Goal: Task Accomplishment & Management: Use online tool/utility

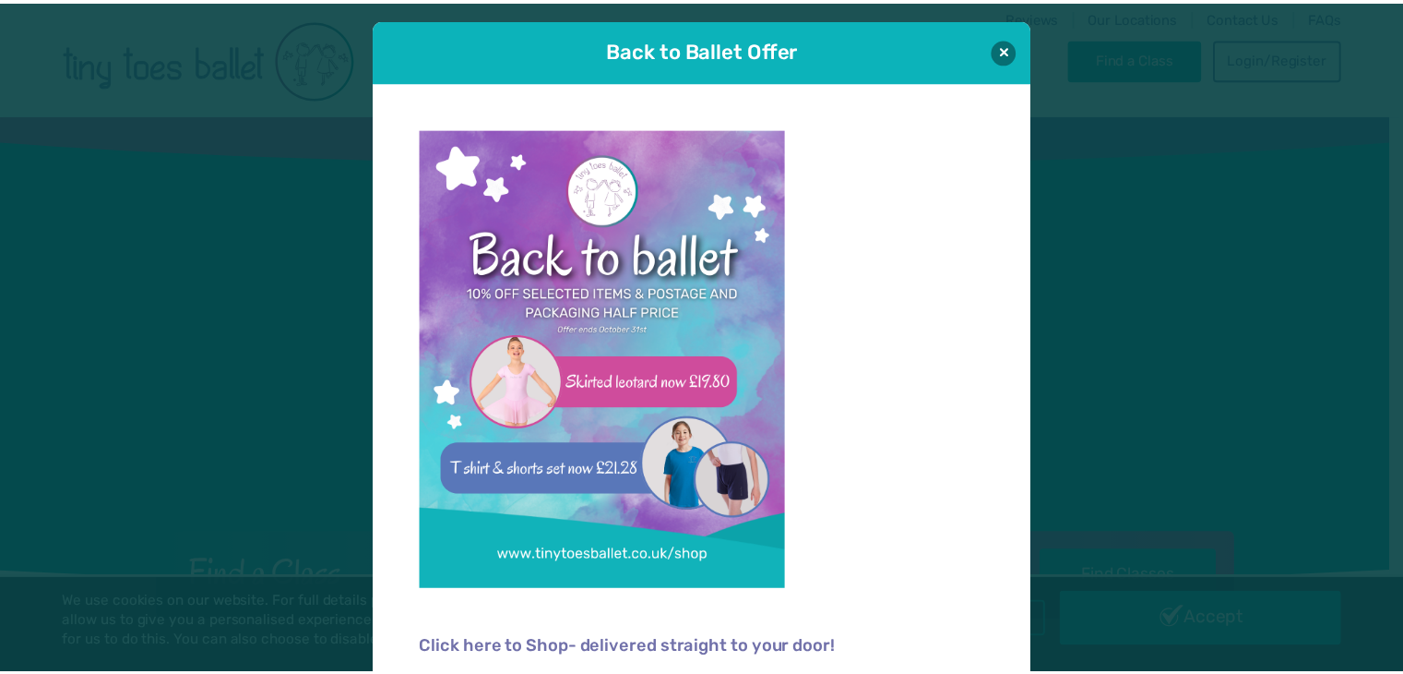
scroll to position [18, 0]
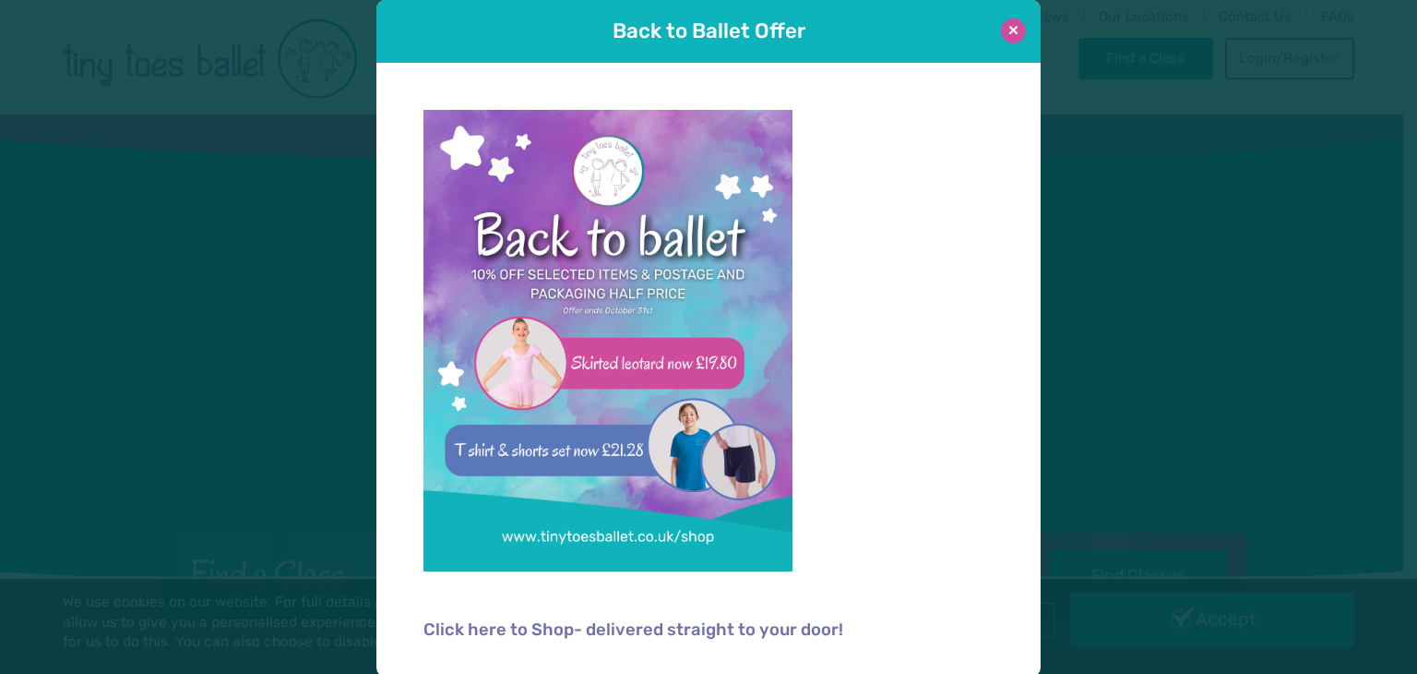
click at [1006, 33] on button at bounding box center [1013, 30] width 25 height 25
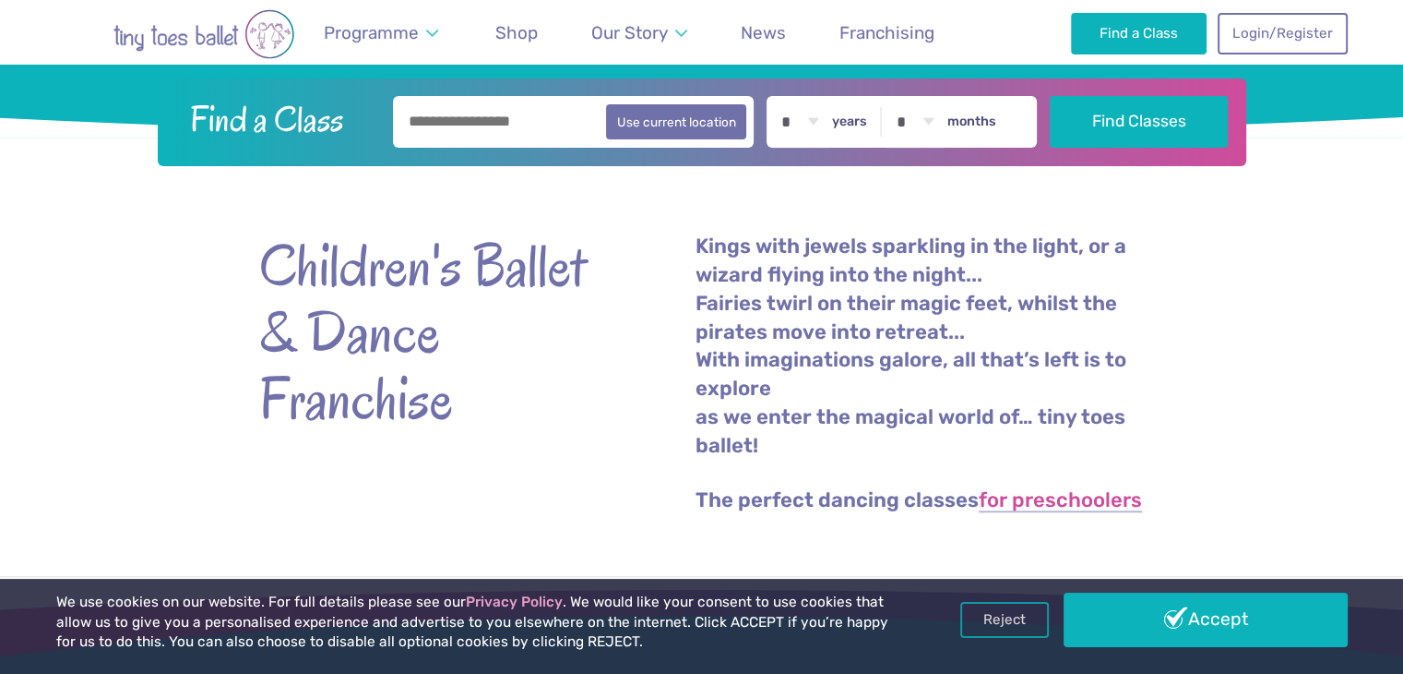
scroll to position [410, 0]
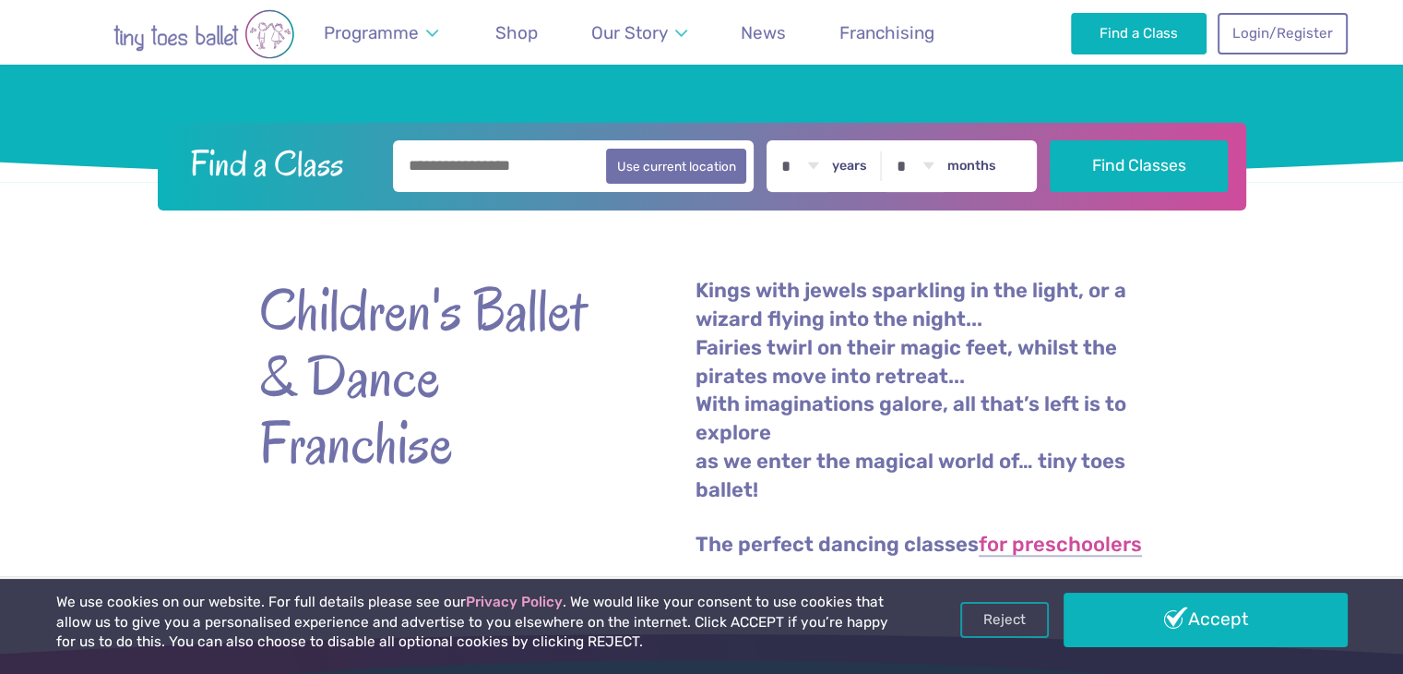
click at [565, 155] on input "text" at bounding box center [574, 166] width 362 height 52
type input "********"
click at [1050, 140] on button "Find Classes" at bounding box center [1139, 166] width 178 height 52
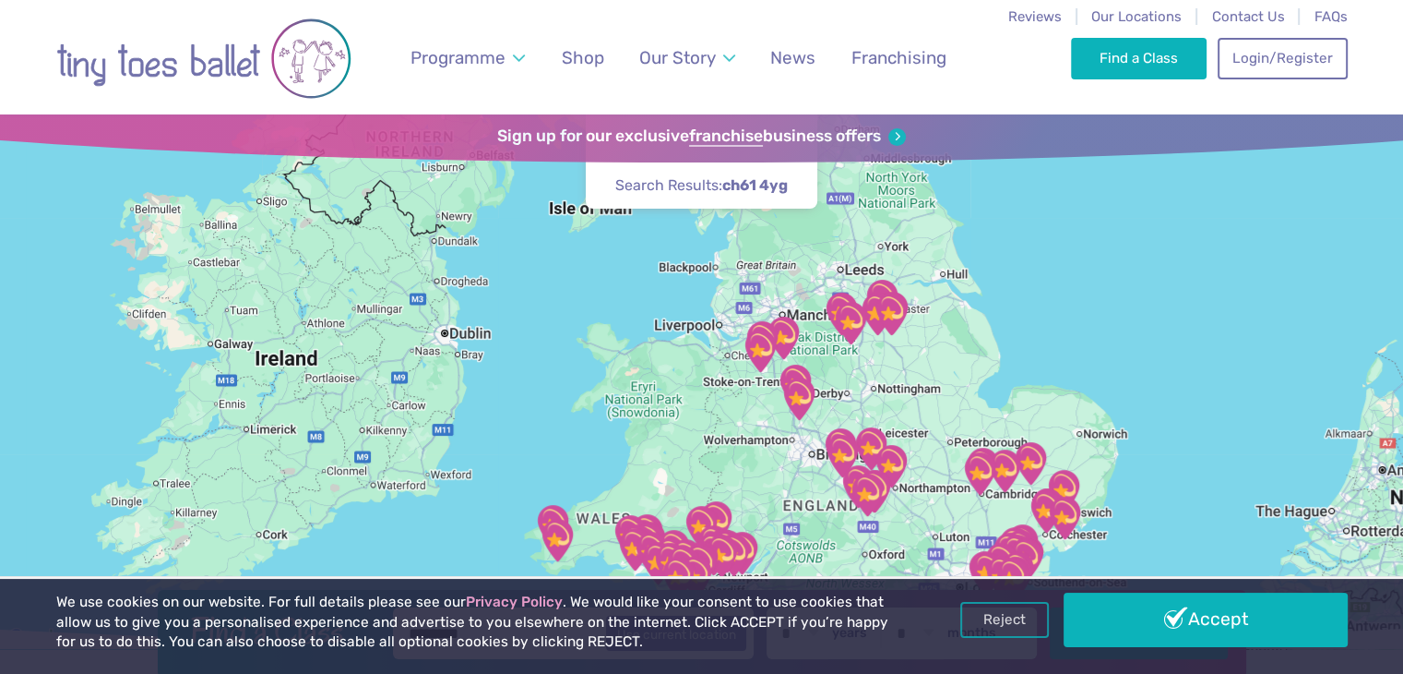
click at [760, 344] on img "Stapeley Community Hall" at bounding box center [760, 351] width 46 height 46
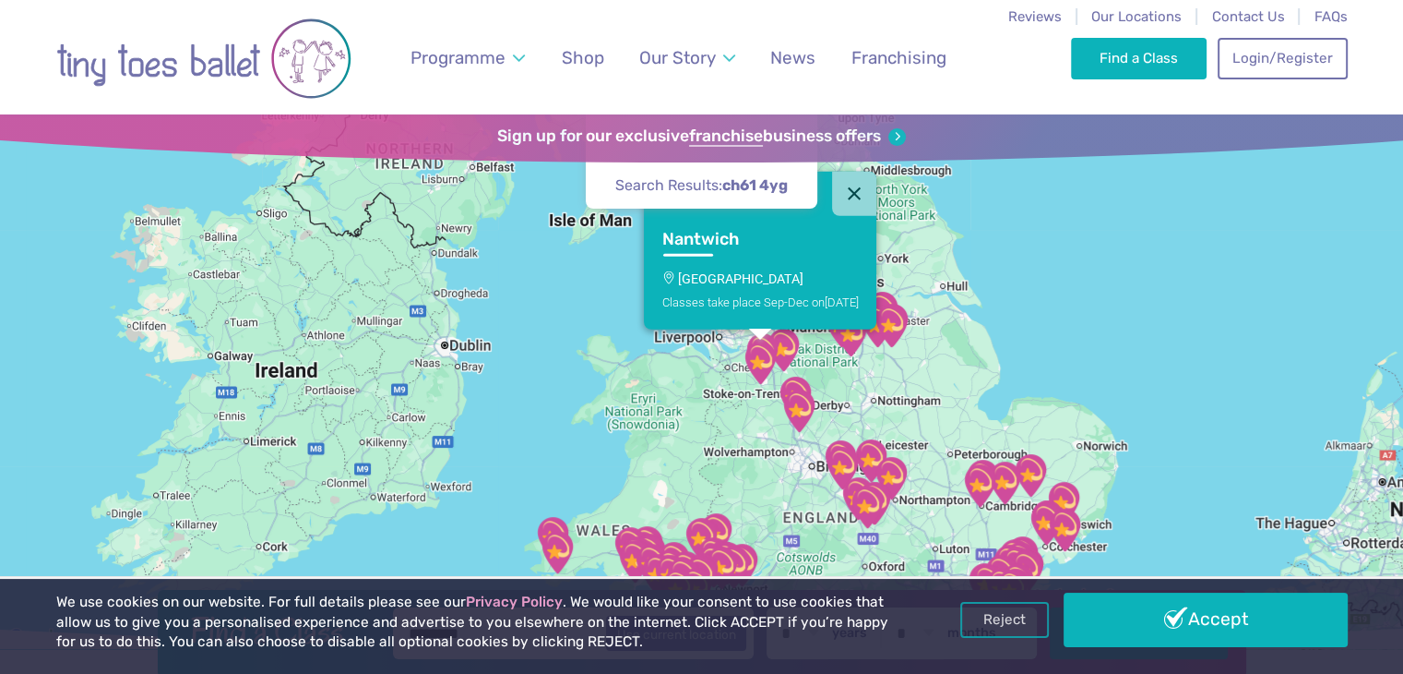
click at [781, 345] on img "Stapeley Community Hall" at bounding box center [760, 363] width 46 height 46
click at [764, 337] on div at bounding box center [759, 334] width 23 height 11
click at [859, 184] on button "Close" at bounding box center [854, 193] width 44 height 44
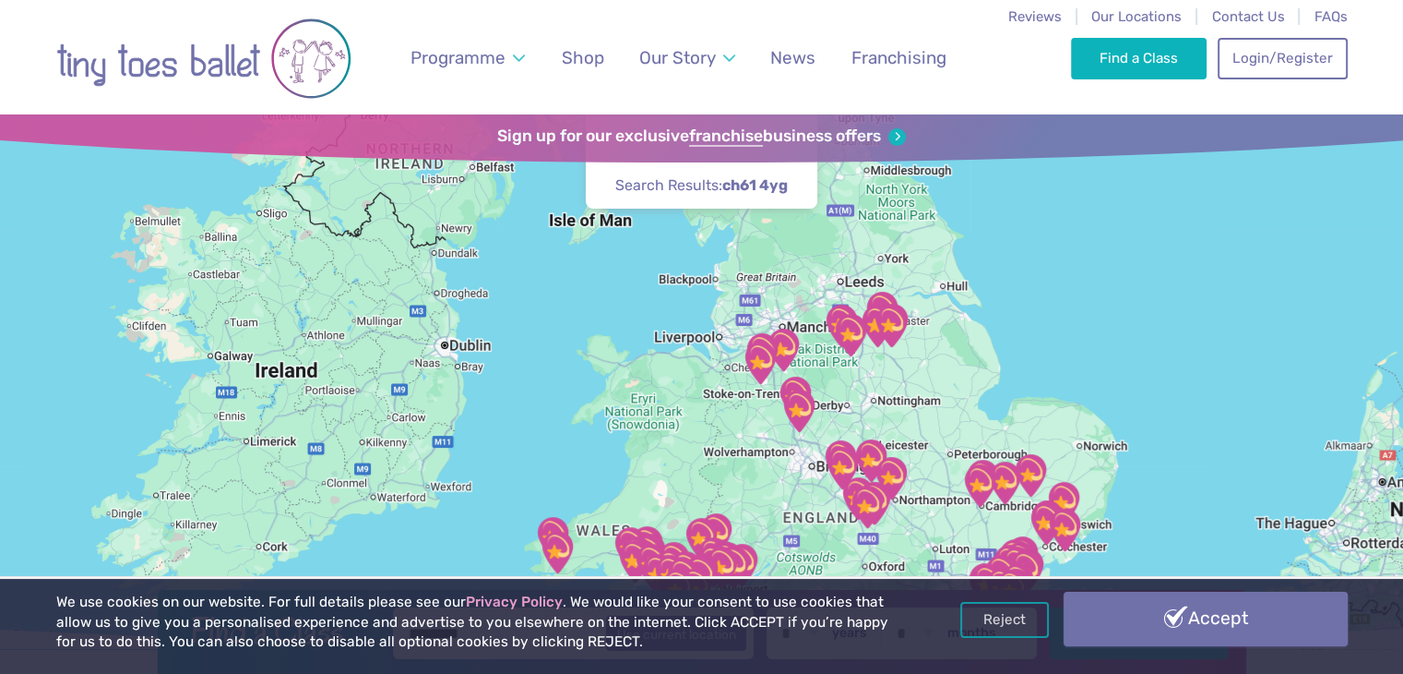
click at [1140, 618] on link "Accept" at bounding box center [1206, 618] width 284 height 54
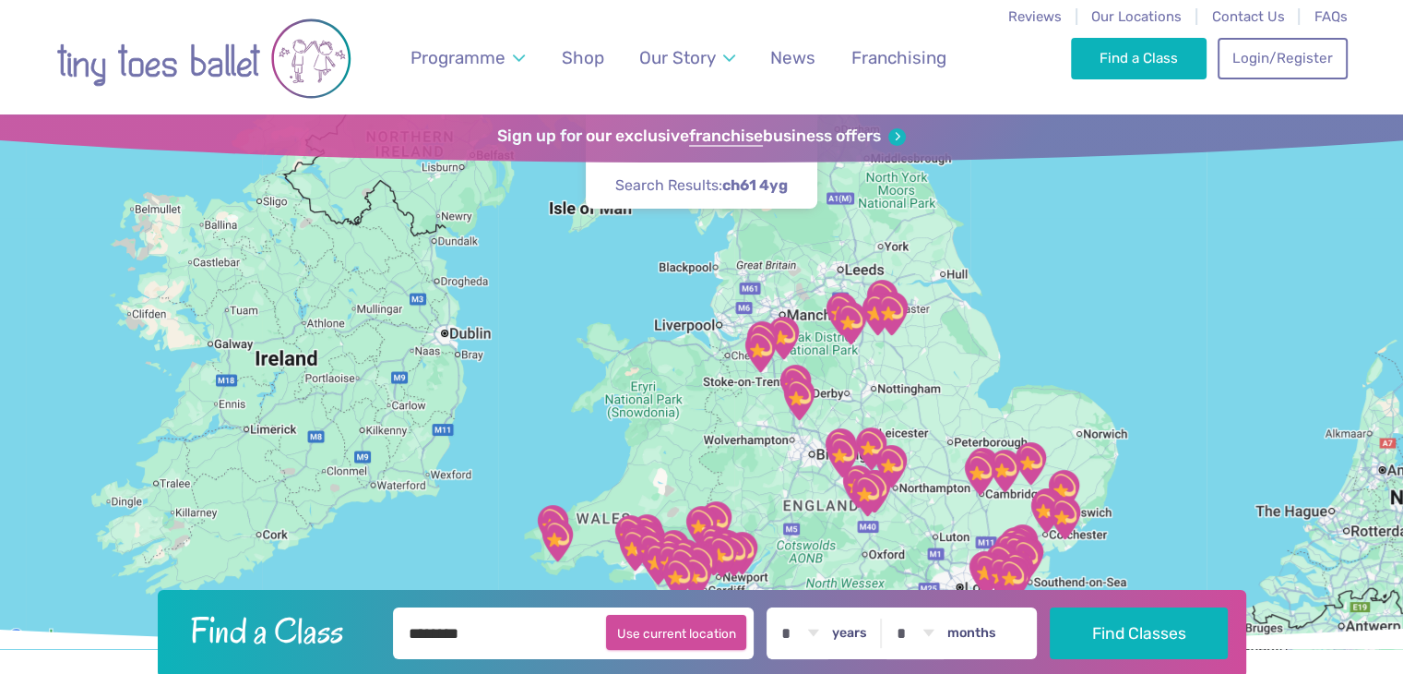
click at [708, 636] on button "Use current location" at bounding box center [676, 631] width 141 height 35
type input "**********"
click at [875, 322] on img "Westhill Community Centre" at bounding box center [891, 314] width 46 height 46
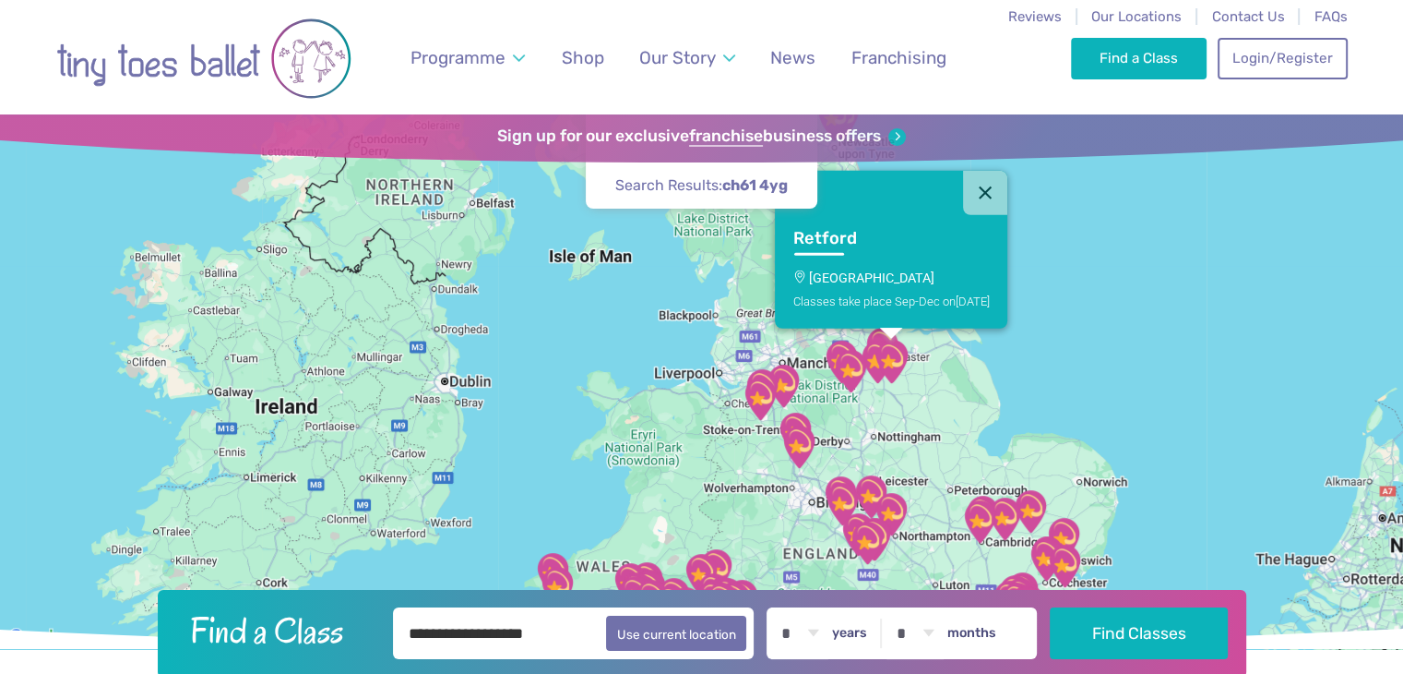
click at [778, 376] on img "Stapeley Community Hall" at bounding box center [760, 399] width 46 height 46
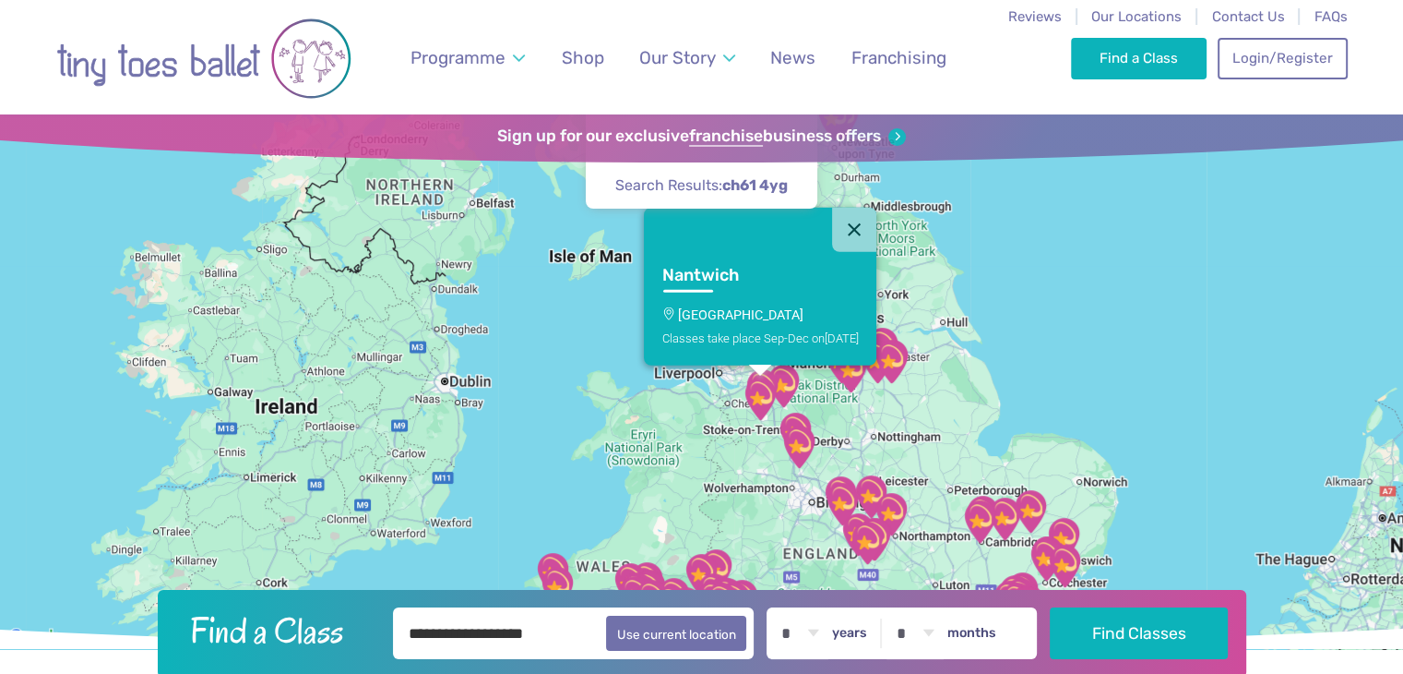
click at [786, 376] on img "Astbury Village Hall" at bounding box center [783, 386] width 46 height 46
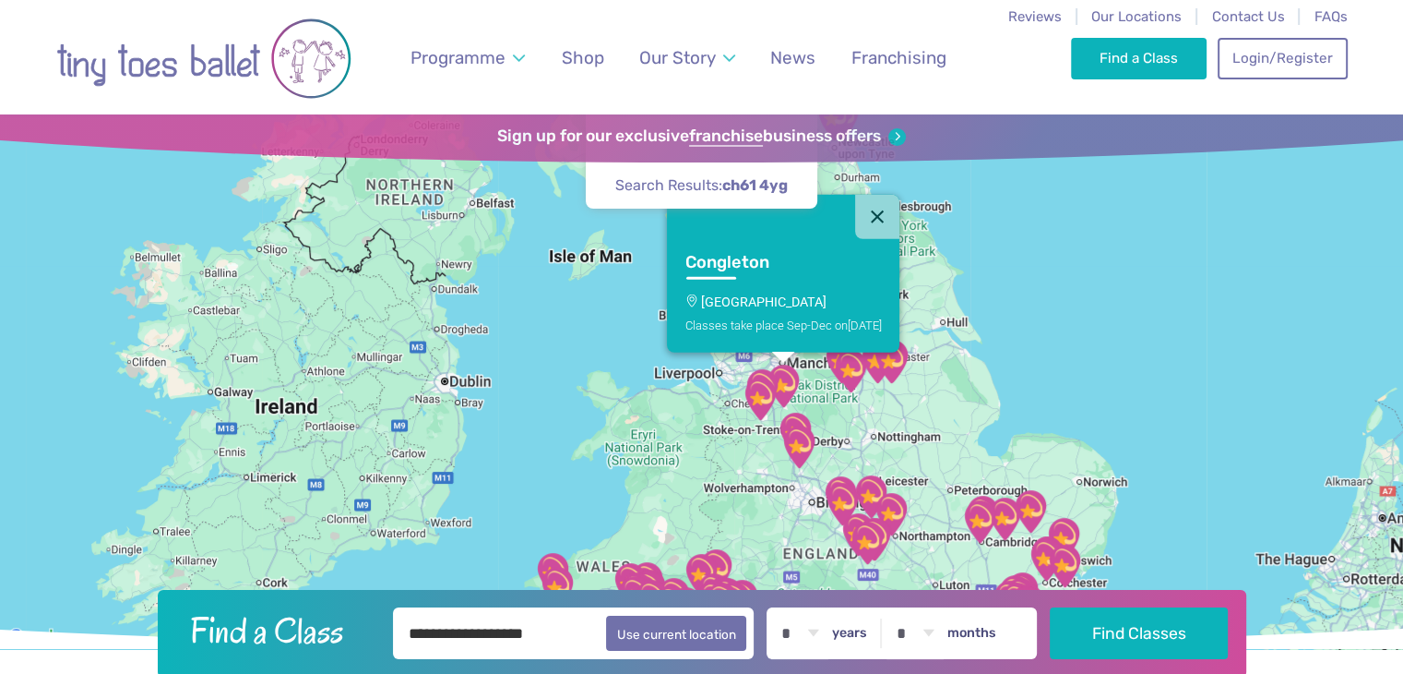
click at [761, 368] on img "St Micheals Church Hall" at bounding box center [762, 390] width 46 height 46
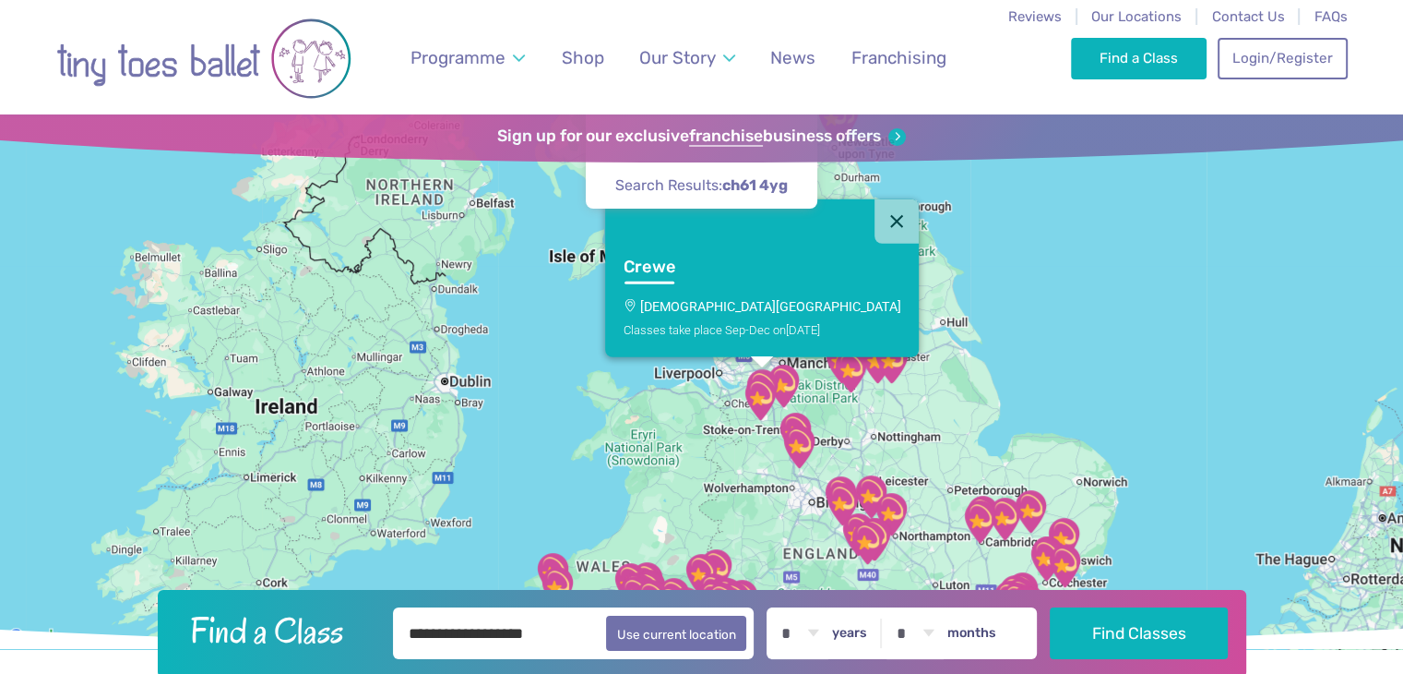
click at [760, 389] on img "Stapeley Community Hall" at bounding box center [760, 399] width 46 height 46
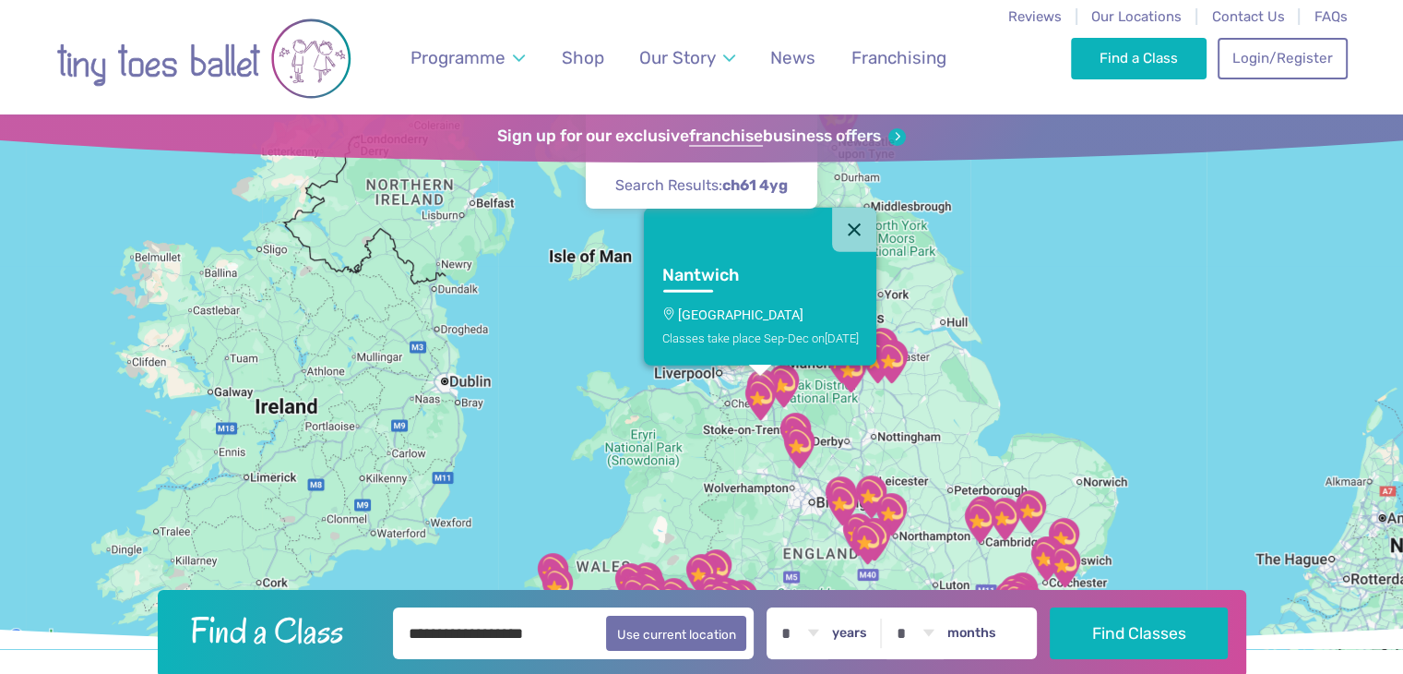
click at [748, 410] on img "Stapeley Community Hall" at bounding box center [760, 399] width 46 height 46
click at [852, 211] on button "Close" at bounding box center [854, 229] width 44 height 44
